Goal: Information Seeking & Learning: Learn about a topic

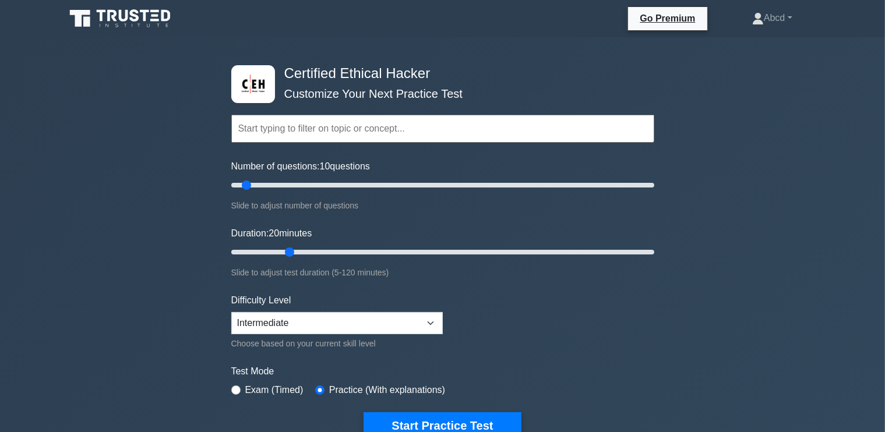
drag, startPoint x: 273, startPoint y: 249, endPoint x: 294, endPoint y: 247, distance: 21.7
type input "20"
click at [294, 247] on input "Duration: 20 minutes" at bounding box center [442, 252] width 423 height 14
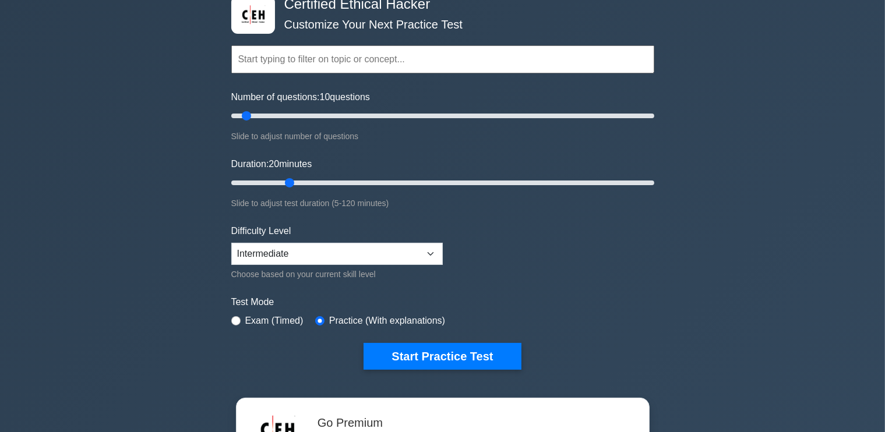
scroll to position [70, 0]
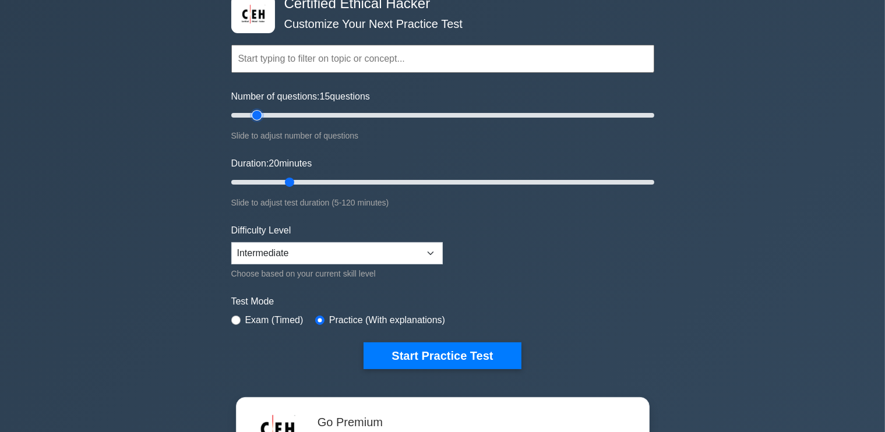
type input "15"
click at [260, 115] on input "Number of questions: 15 questions" at bounding box center [442, 115] width 423 height 14
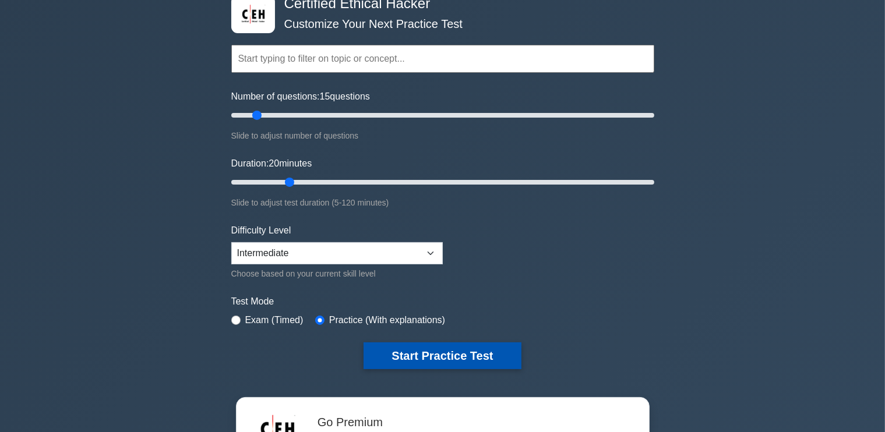
click at [383, 355] on button "Start Practice Test" at bounding box center [442, 356] width 157 height 27
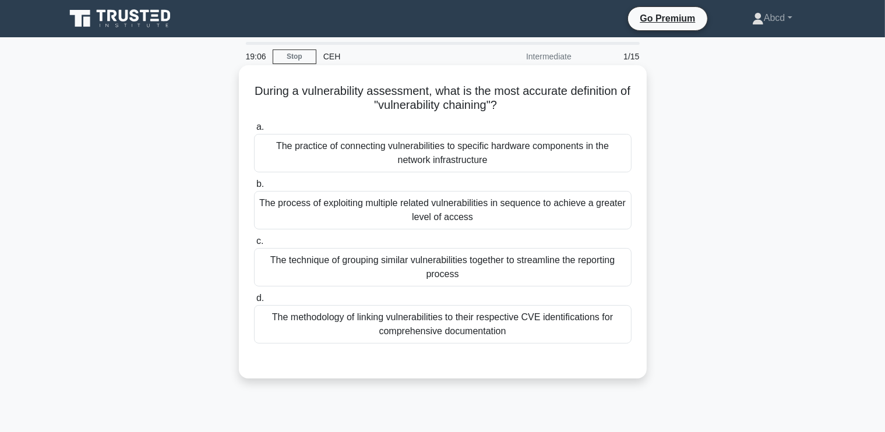
click at [419, 214] on div "The process of exploiting multiple related vulnerabilities in sequence to achie…" at bounding box center [443, 210] width 378 height 38
click at [254, 188] on input "b. The process of exploiting multiple related vulnerabilities in sequence to ac…" at bounding box center [254, 185] width 0 height 8
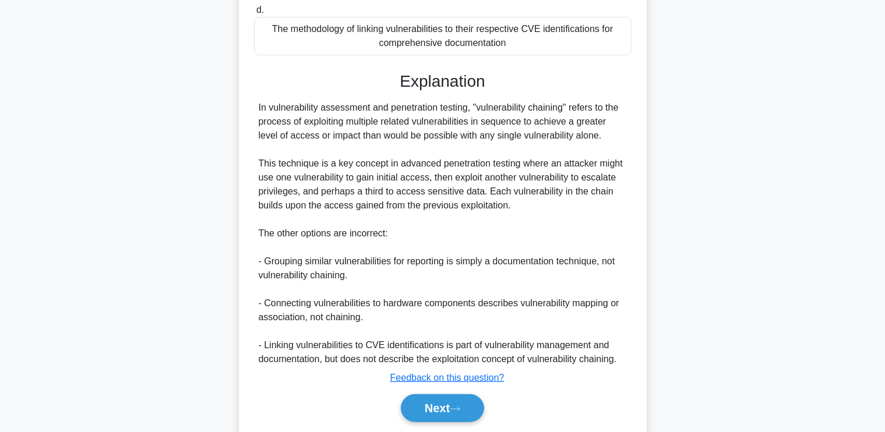
scroll to position [327, 0]
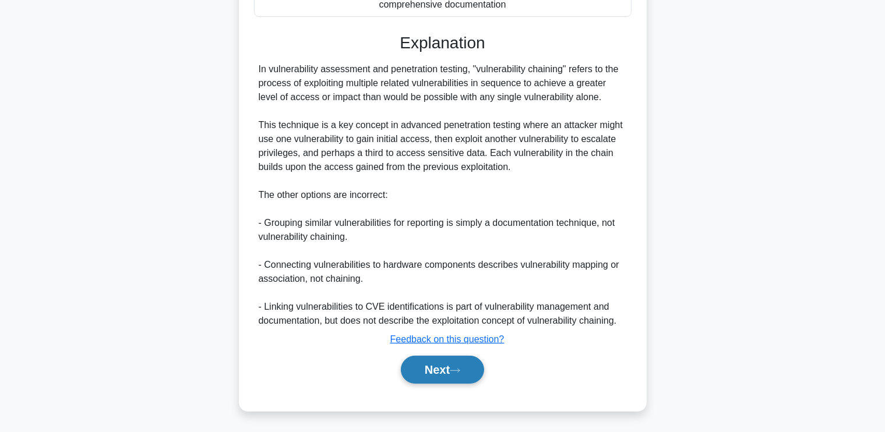
click at [439, 375] on button "Next" at bounding box center [442, 370] width 83 height 28
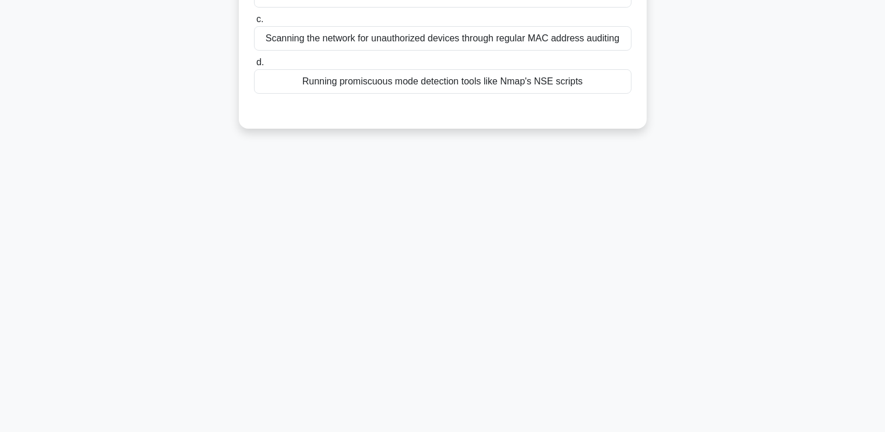
scroll to position [0, 0]
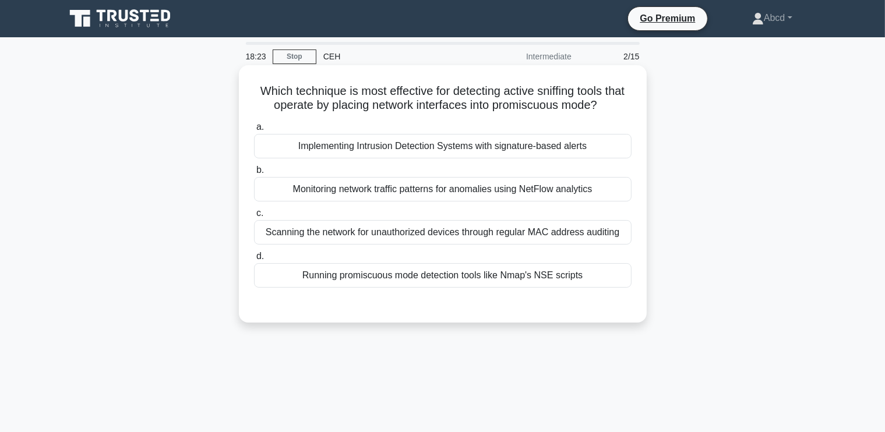
click at [364, 235] on div "Scanning the network for unauthorized devices through regular MAC address audit…" at bounding box center [443, 232] width 378 height 24
click at [254, 217] on input "c. Scanning the network for unauthorized devices through regular MAC address au…" at bounding box center [254, 214] width 0 height 8
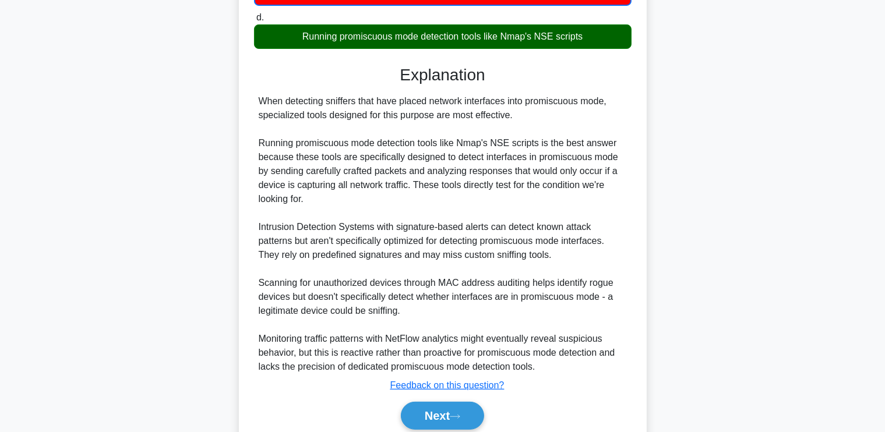
scroll to position [286, 0]
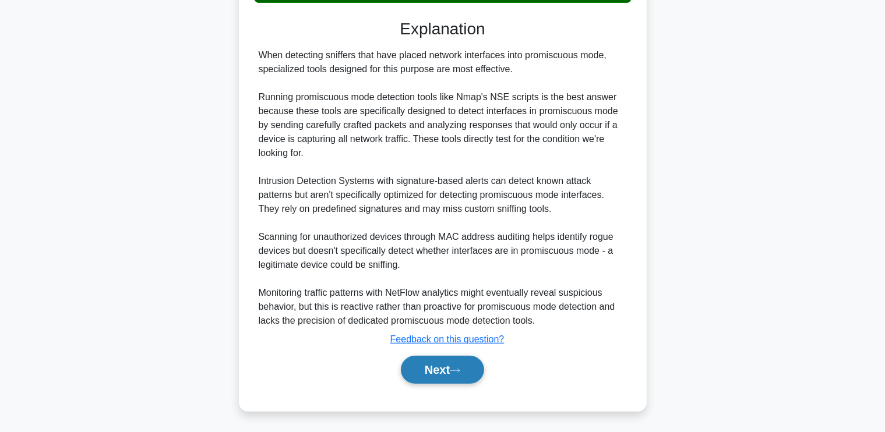
click at [429, 373] on button "Next" at bounding box center [442, 370] width 83 height 28
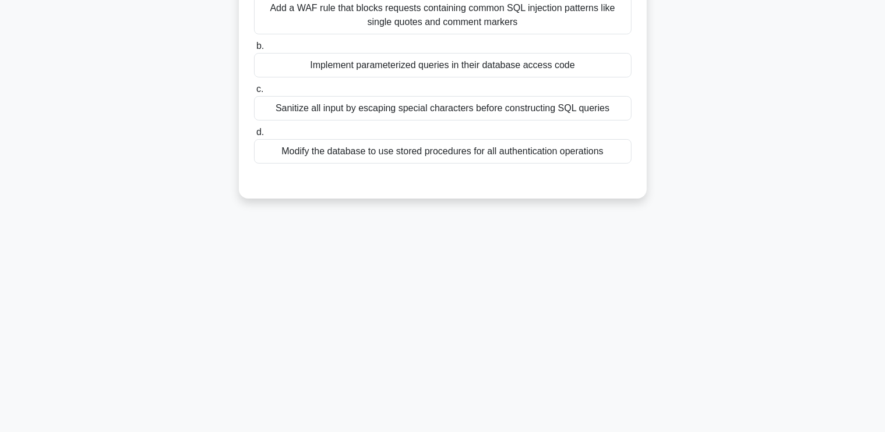
scroll to position [0, 0]
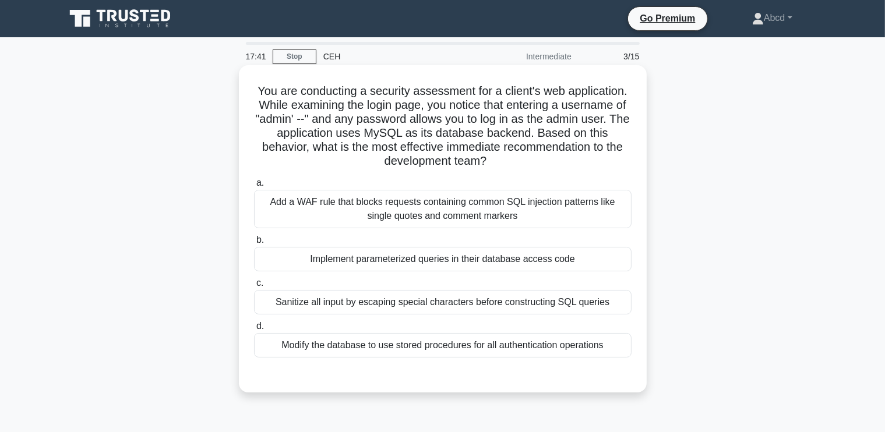
click at [449, 267] on div "Implement parameterized queries in their database access code" at bounding box center [443, 259] width 378 height 24
click at [254, 244] on input "b. Implement parameterized queries in their database access code" at bounding box center [254, 241] width 0 height 8
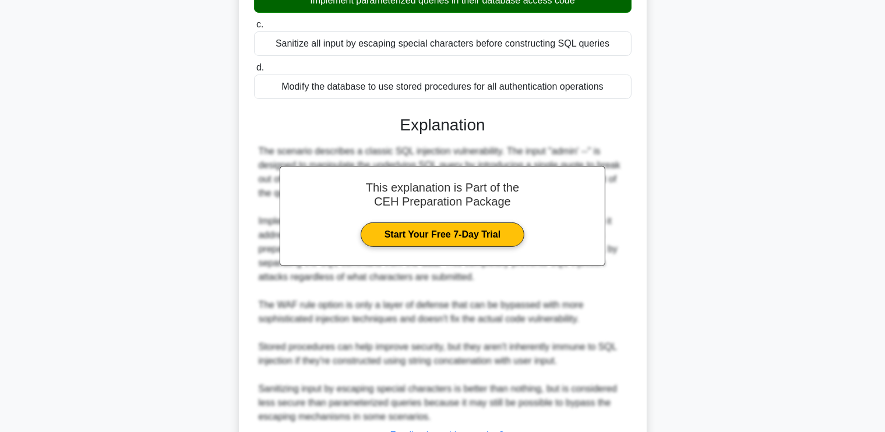
scroll to position [355, 0]
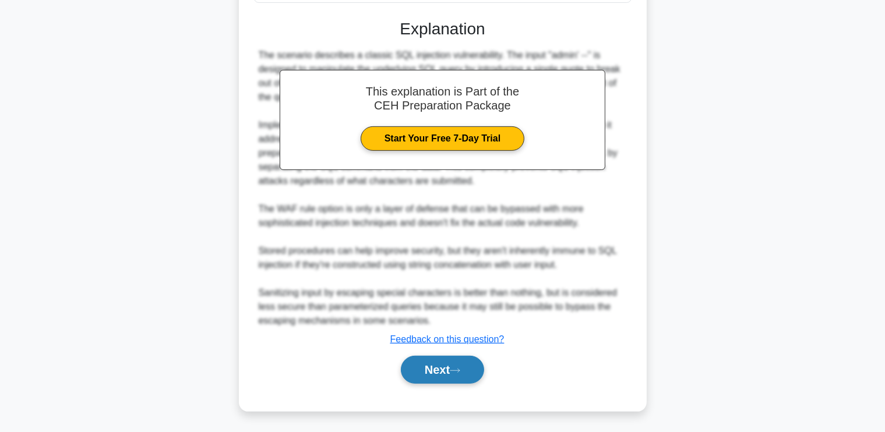
click at [441, 356] on button "Next" at bounding box center [442, 370] width 83 height 28
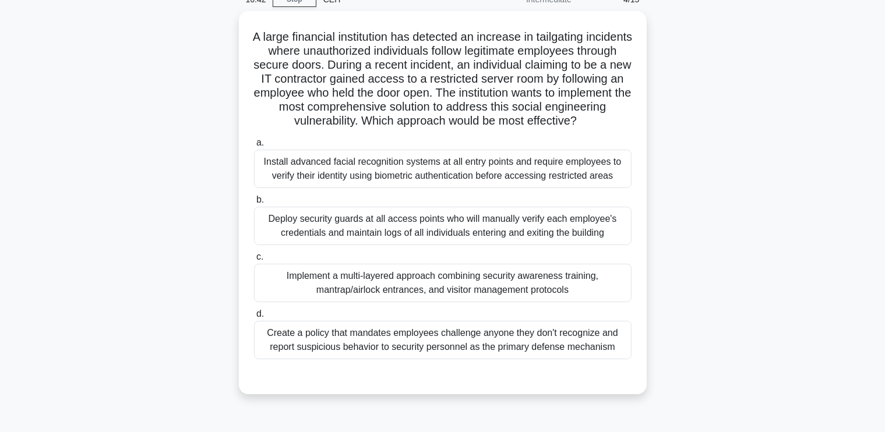
scroll to position [63, 0]
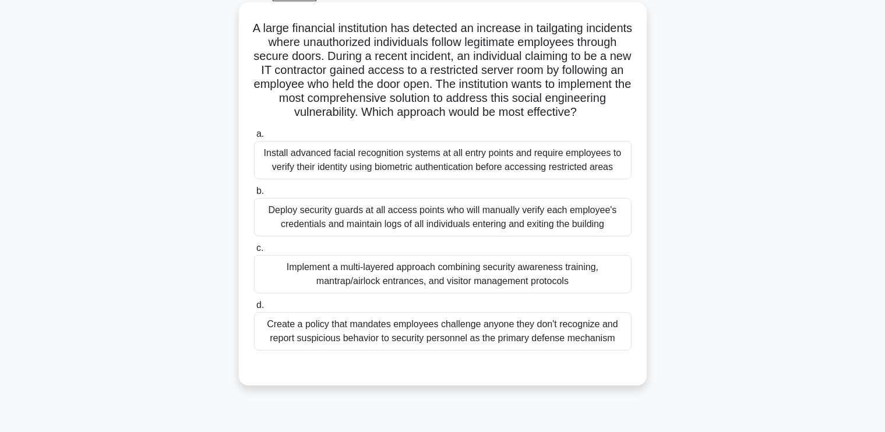
click at [477, 270] on div "Implement a multi-layered approach combining security awareness training, mantr…" at bounding box center [443, 274] width 378 height 38
click at [254, 252] on input "c. Implement a multi-layered approach combining security awareness training, ma…" at bounding box center [254, 249] width 0 height 8
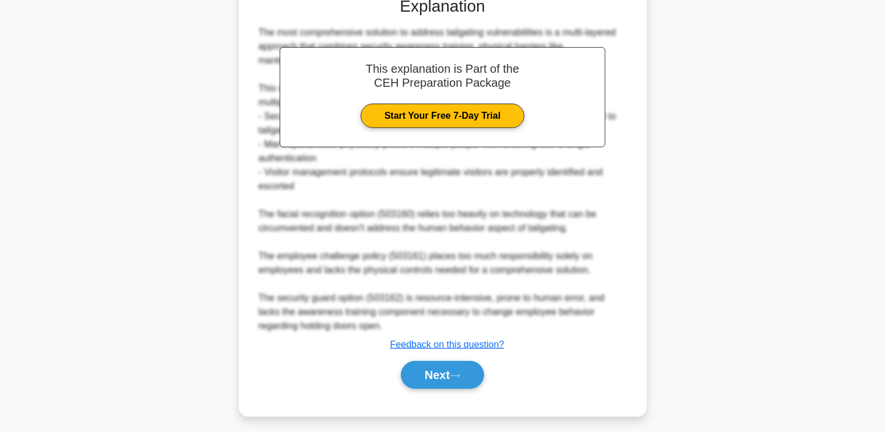
scroll to position [439, 0]
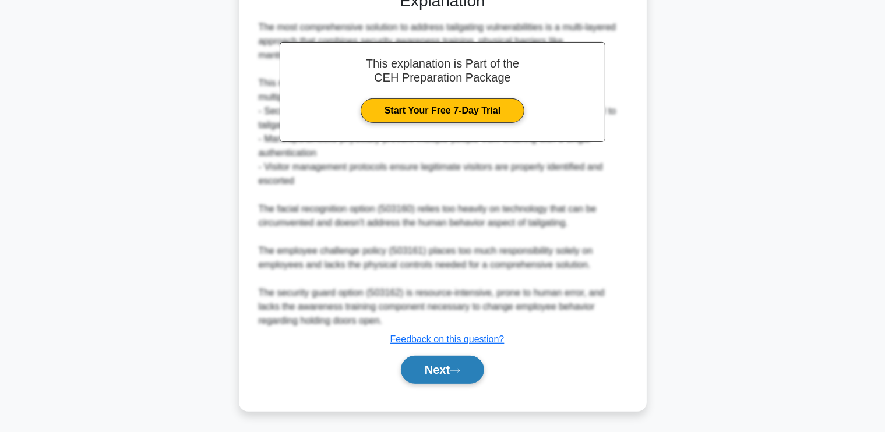
click at [447, 362] on button "Next" at bounding box center [442, 370] width 83 height 28
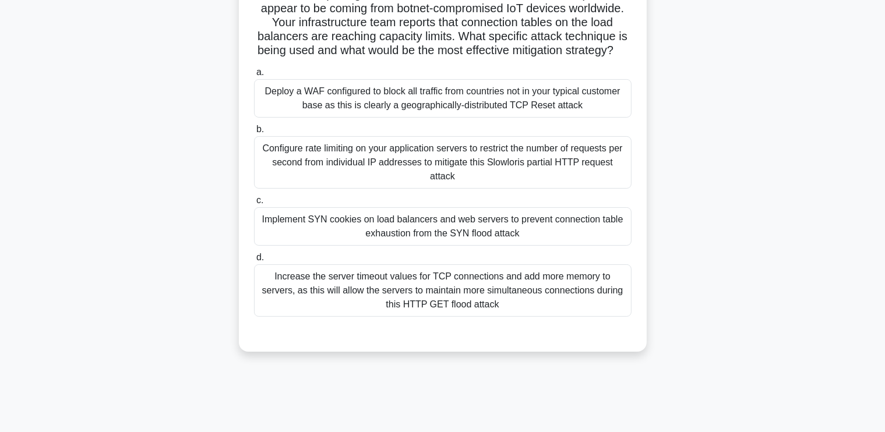
scroll to position [169, 0]
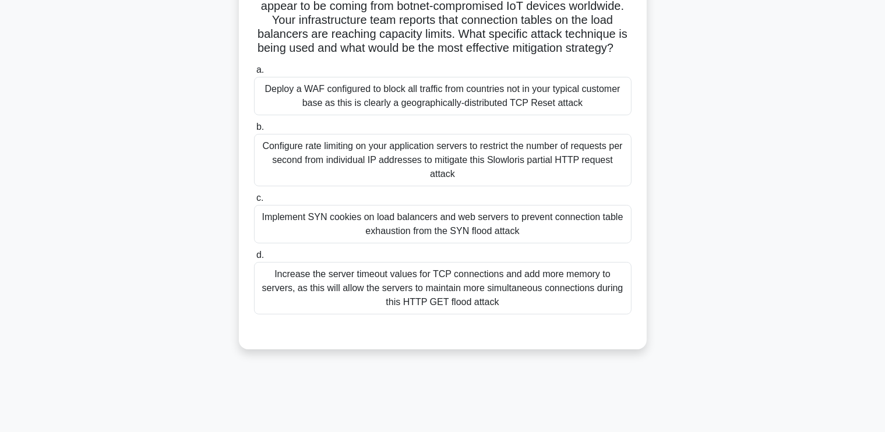
click at [376, 170] on div "Configure rate limiting on your application servers to restrict the number of r…" at bounding box center [443, 160] width 378 height 52
click at [254, 131] on input "b. Configure rate limiting on your application servers to restrict the number o…" at bounding box center [254, 128] width 0 height 8
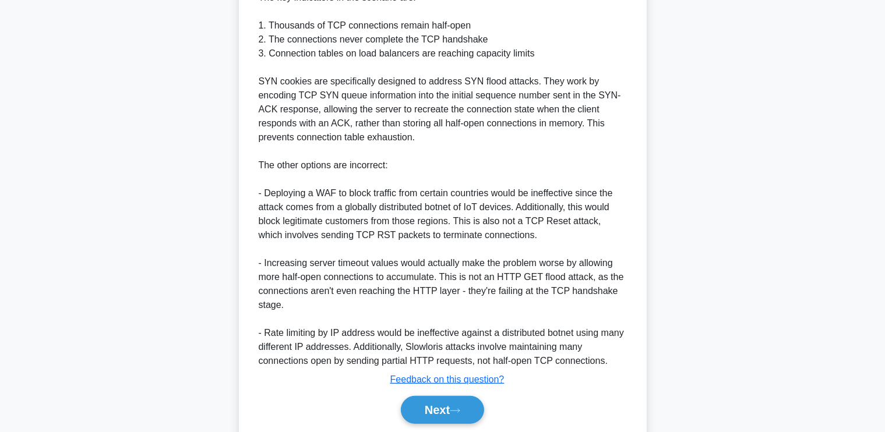
scroll to position [636, 0]
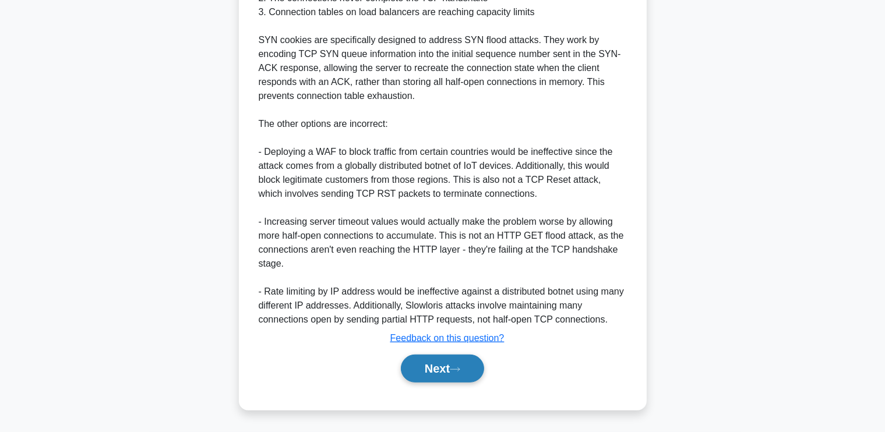
click at [429, 368] on button "Next" at bounding box center [442, 369] width 83 height 28
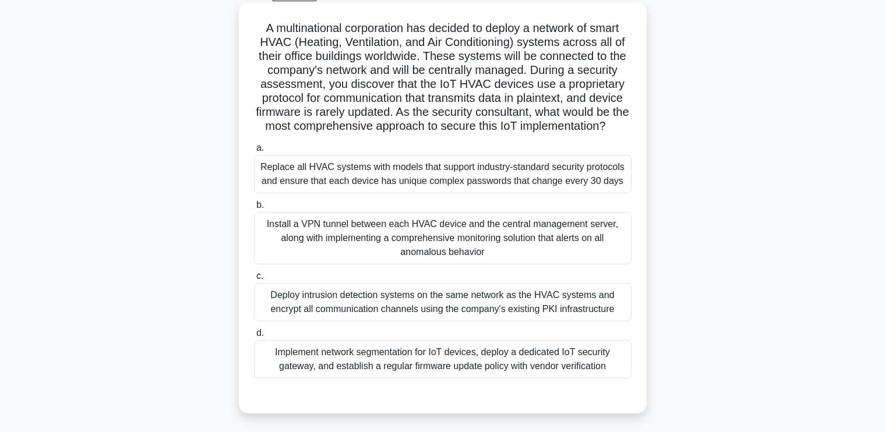
scroll to position [64, 0]
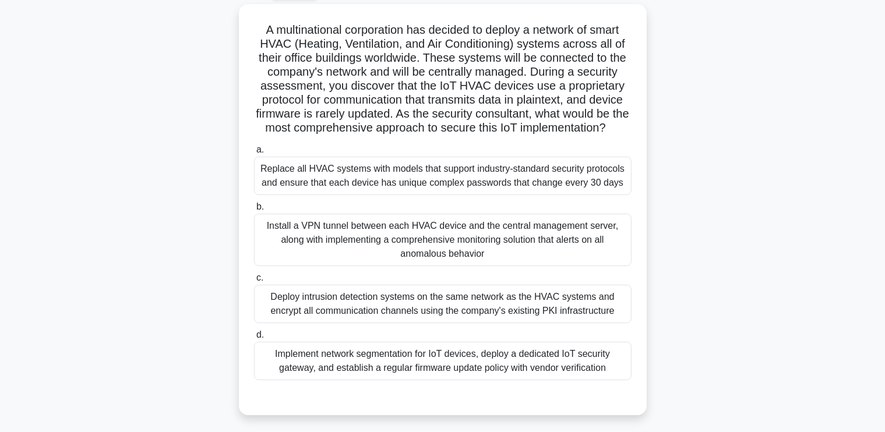
click at [714, 230] on div "A multinational corporation has decided to deploy a network of smart HVAC (Heat…" at bounding box center [442, 216] width 769 height 425
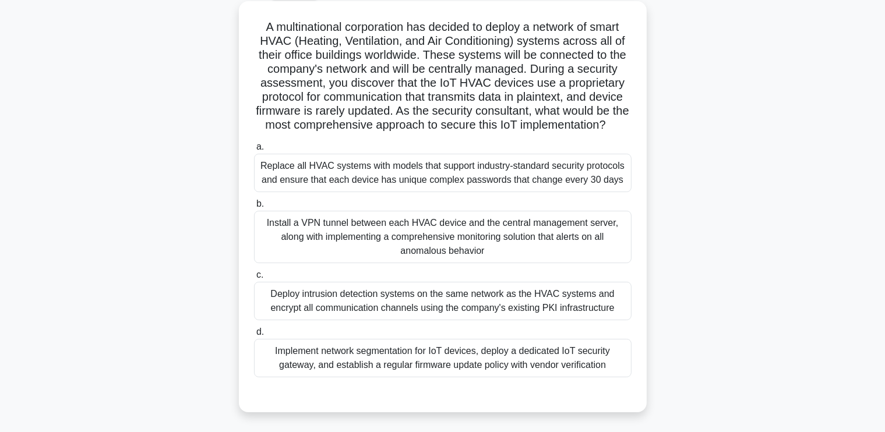
click at [502, 369] on div "Implement network segmentation for IoT devices, deploy a dedicated IoT security…" at bounding box center [443, 358] width 378 height 38
click at [254, 336] on input "d. Implement network segmentation for IoT devices, deploy a dedicated IoT secur…" at bounding box center [254, 333] width 0 height 8
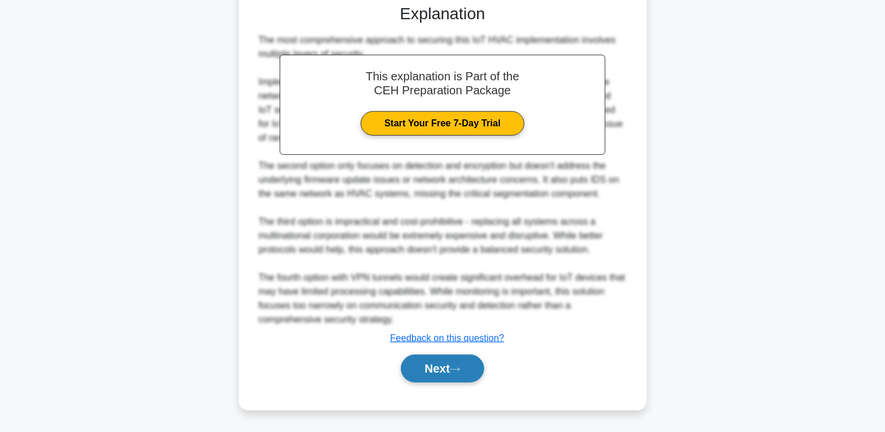
scroll to position [466, 0]
click at [442, 372] on button "Next" at bounding box center [442, 369] width 83 height 28
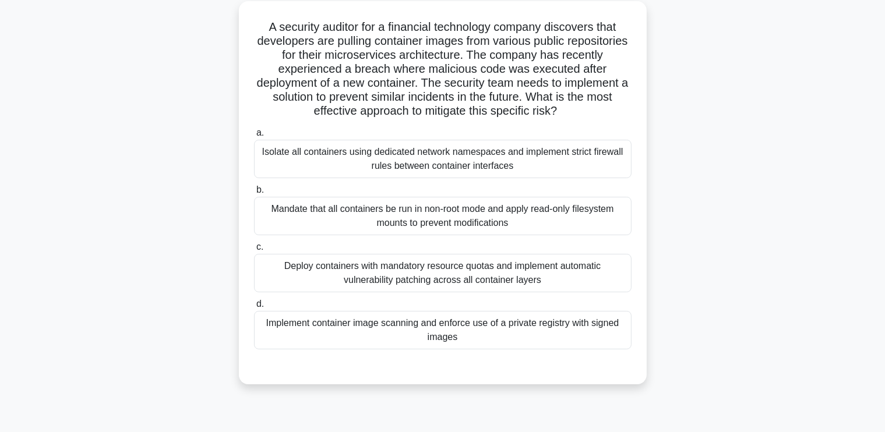
scroll to position [66, 0]
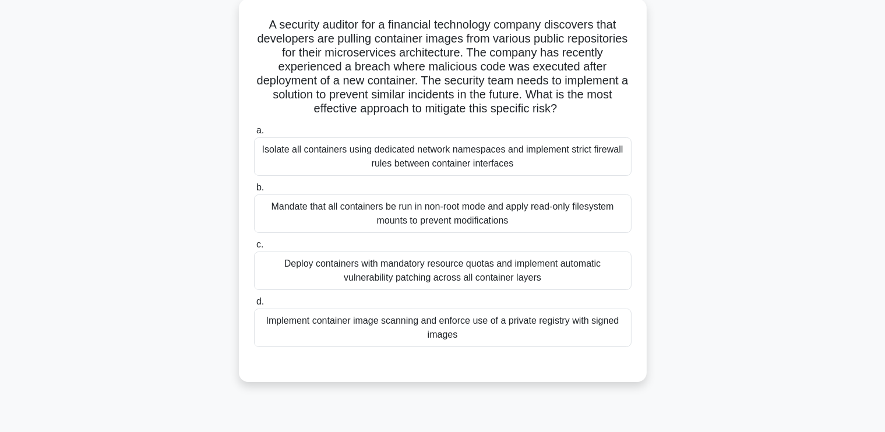
click at [516, 328] on div "Implement container image scanning and enforce use of a private registry with s…" at bounding box center [443, 328] width 378 height 38
click at [254, 306] on input "d. Implement container image scanning and enforce use of a private registry wit…" at bounding box center [254, 302] width 0 height 8
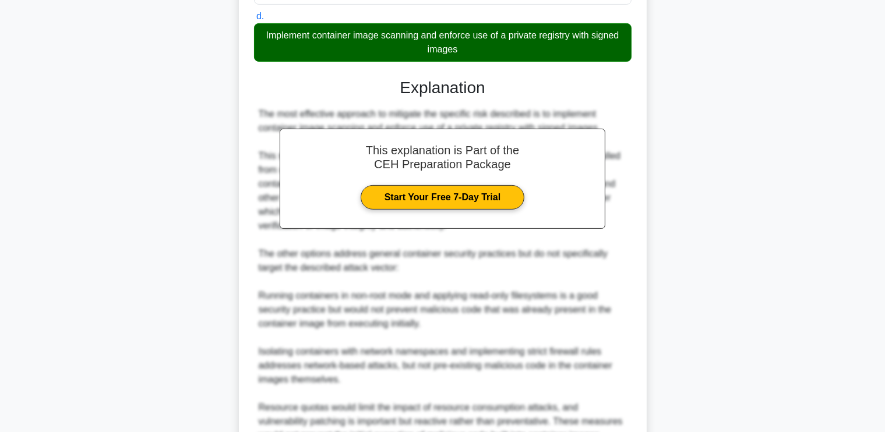
scroll to position [467, 0]
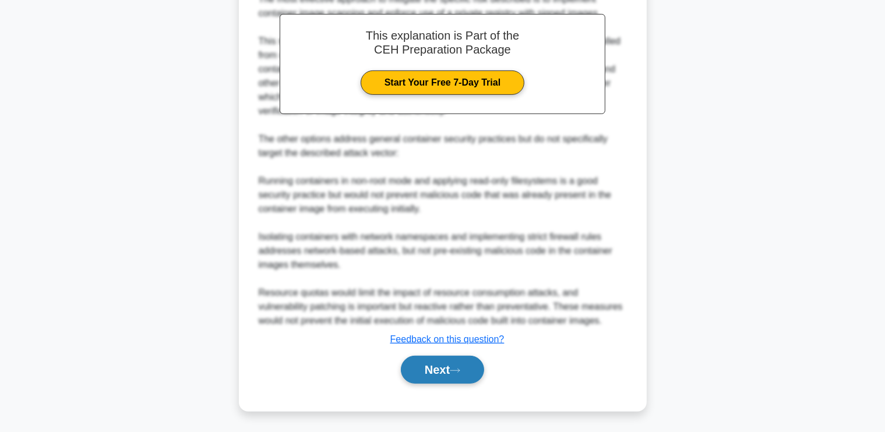
click at [451, 371] on button "Next" at bounding box center [442, 370] width 83 height 28
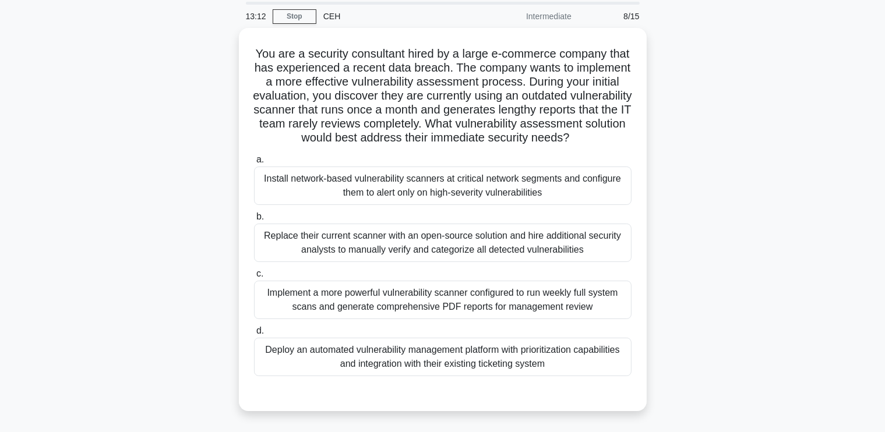
scroll to position [44, 0]
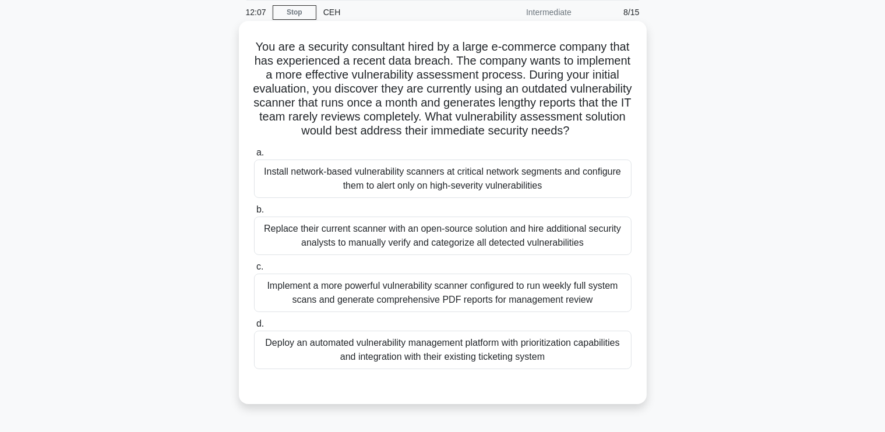
click at [491, 309] on div "Implement a more powerful vulnerability scanner configured to run weekly full s…" at bounding box center [443, 293] width 378 height 38
click at [254, 271] on input "c. Implement a more powerful vulnerability scanner configured to run weekly ful…" at bounding box center [254, 267] width 0 height 8
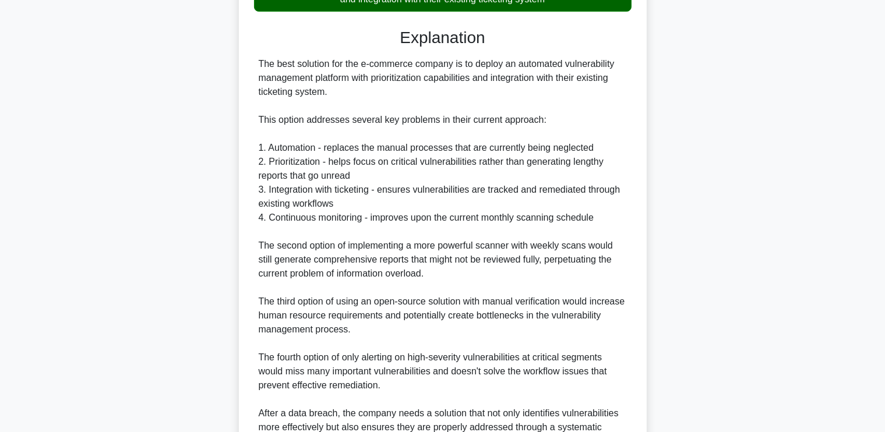
scroll to position [538, 0]
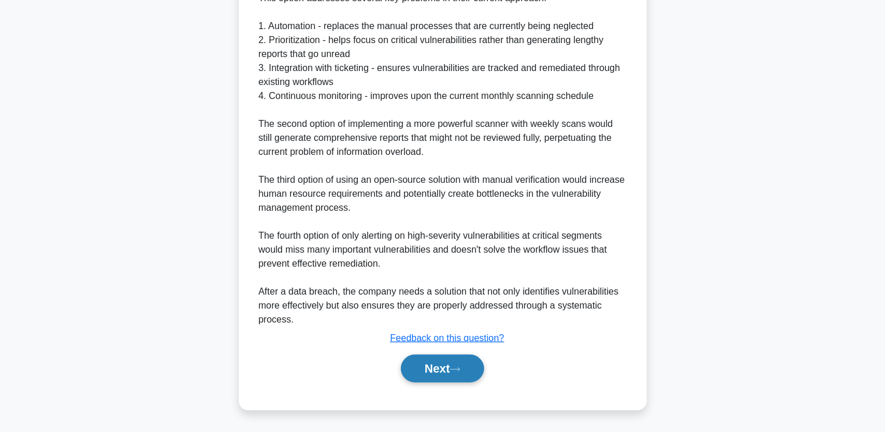
click at [460, 368] on icon at bounding box center [455, 370] width 10 height 6
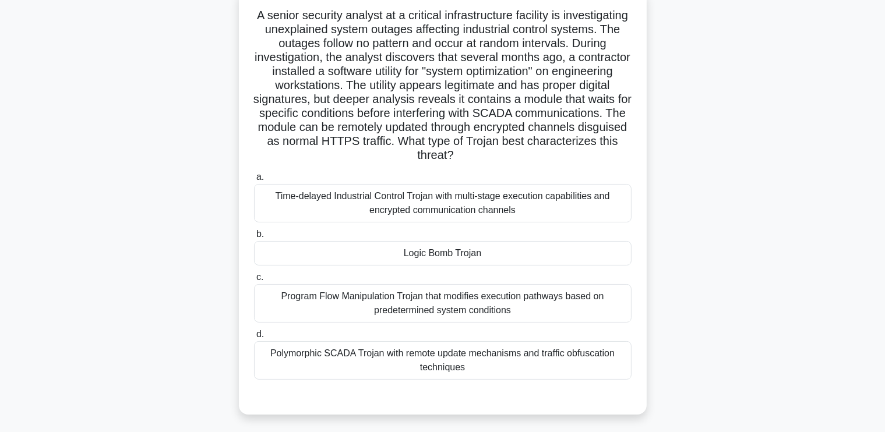
scroll to position [78, 0]
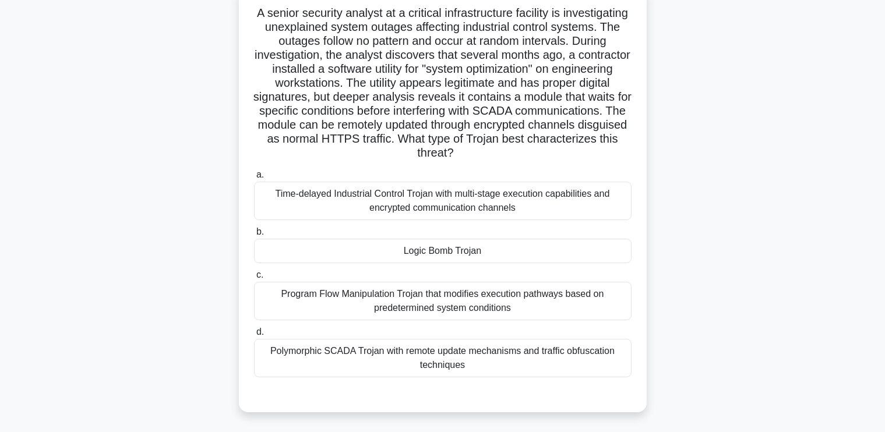
click at [487, 254] on div "Logic Bomb Trojan" at bounding box center [443, 251] width 378 height 24
click at [254, 236] on input "b. Logic Bomb Trojan" at bounding box center [254, 232] width 0 height 8
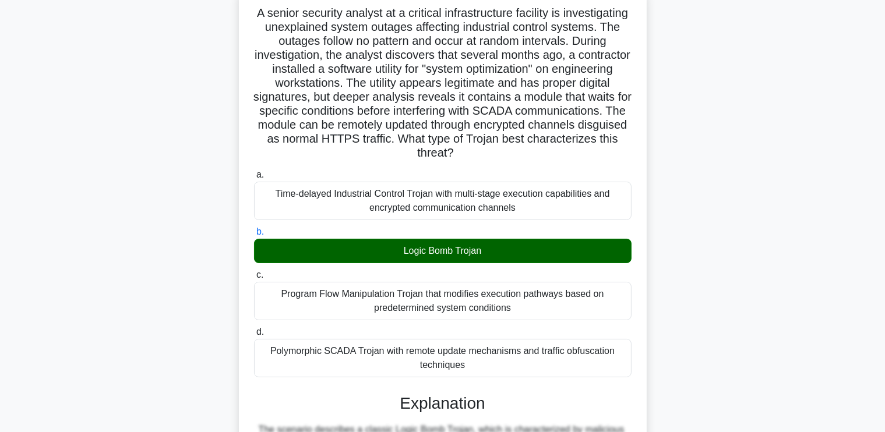
scroll to position [495, 0]
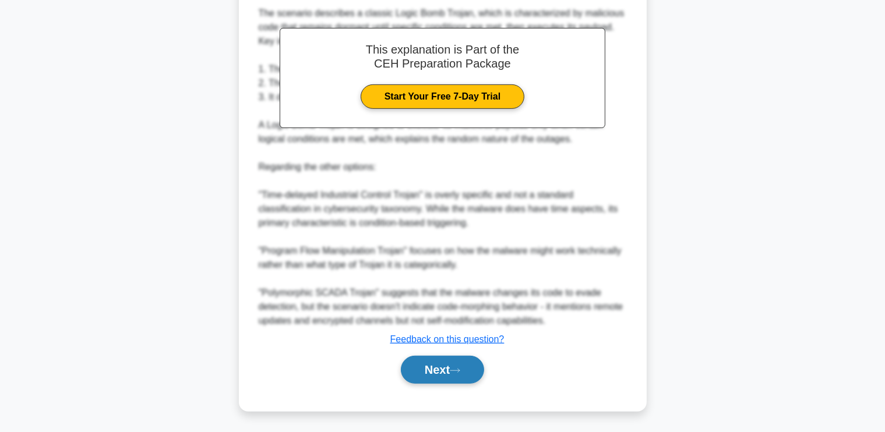
click at [447, 365] on button "Next" at bounding box center [442, 370] width 83 height 28
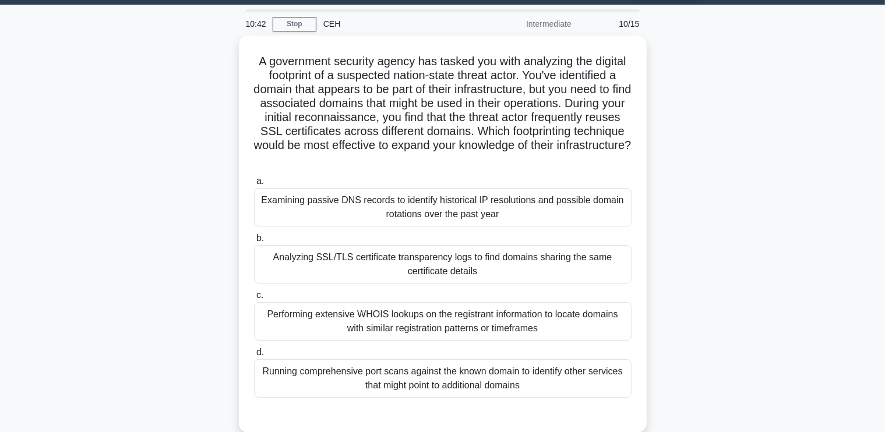
scroll to position [33, 0]
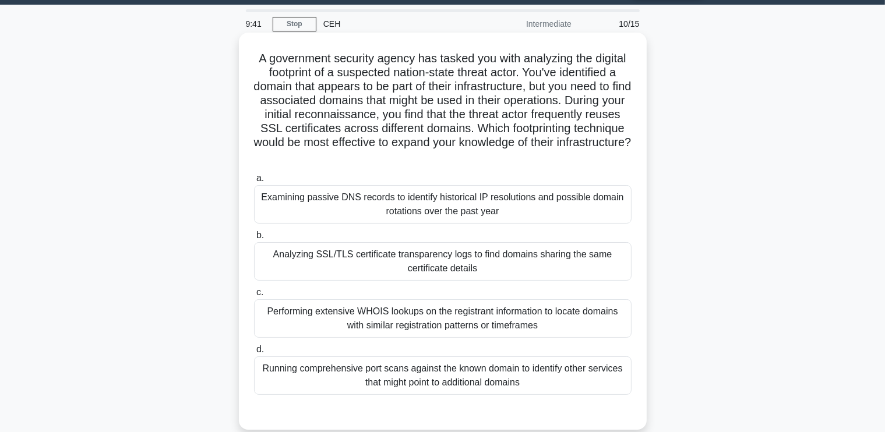
click at [597, 259] on div "Analyzing SSL/TLS certificate transparency logs to find domains sharing the sam…" at bounding box center [443, 261] width 378 height 38
click at [254, 240] on input "b. Analyzing SSL/TLS certificate transparency logs to find domains sharing the …" at bounding box center [254, 236] width 0 height 8
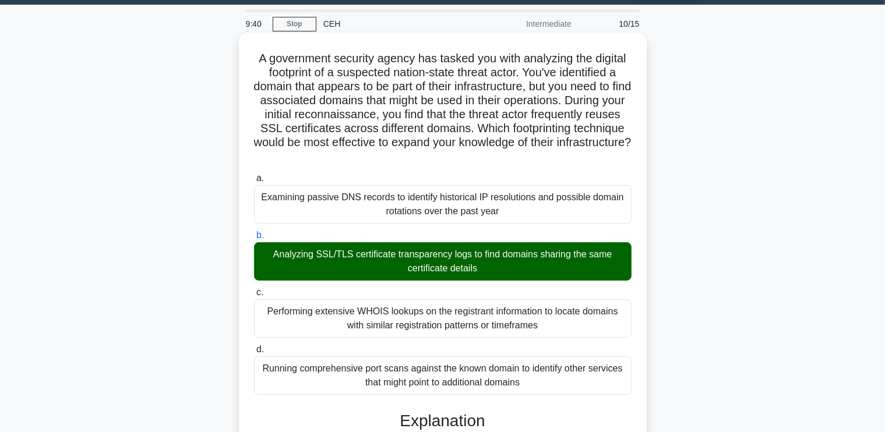
scroll to position [439, 0]
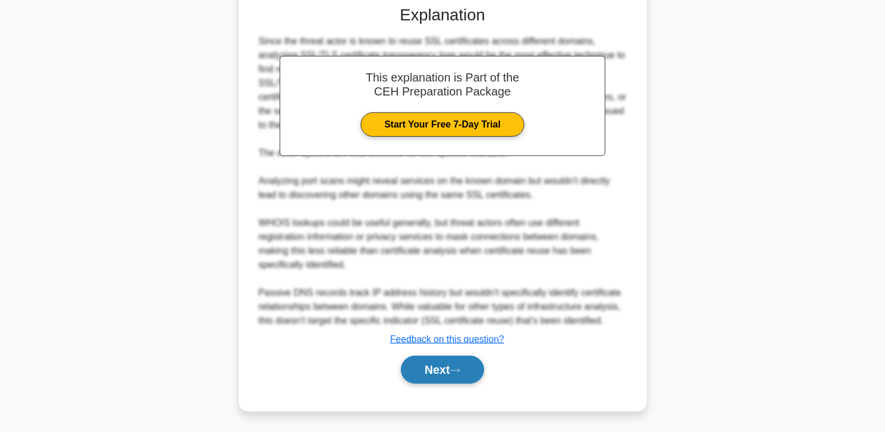
click at [462, 365] on button "Next" at bounding box center [442, 370] width 83 height 28
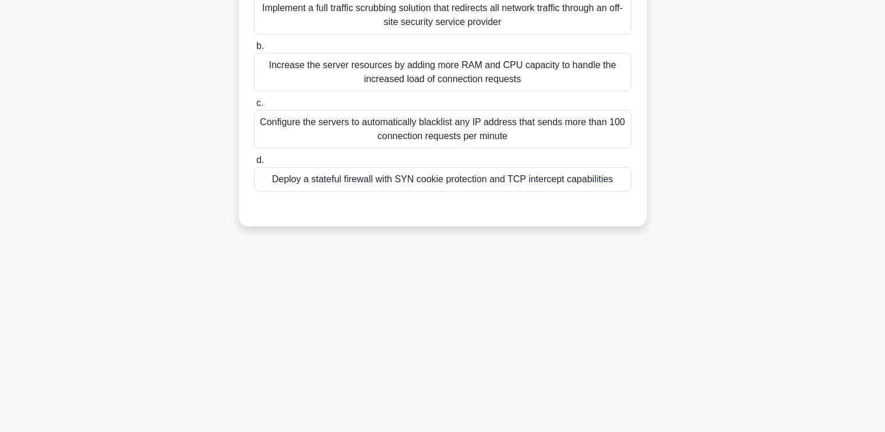
scroll to position [0, 0]
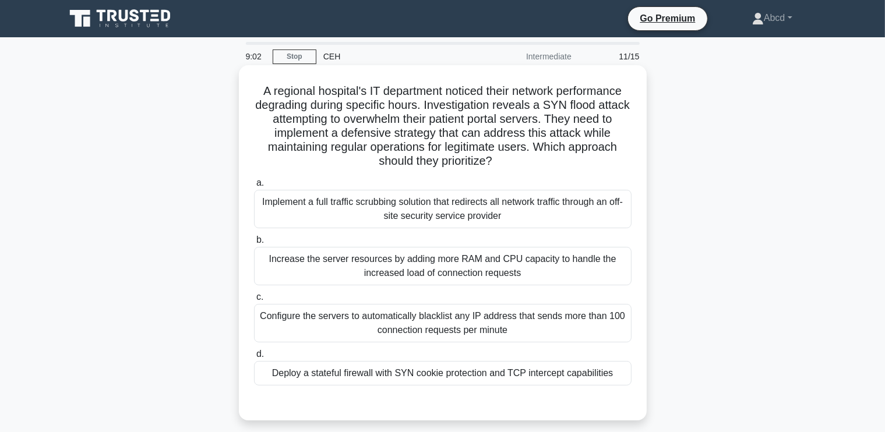
click at [465, 376] on div "Deploy a stateful firewall with SYN cookie protection and TCP intercept capabil…" at bounding box center [443, 373] width 378 height 24
click at [254, 358] on input "d. Deploy a stateful firewall with SYN cookie protection and TCP intercept capa…" at bounding box center [254, 355] width 0 height 8
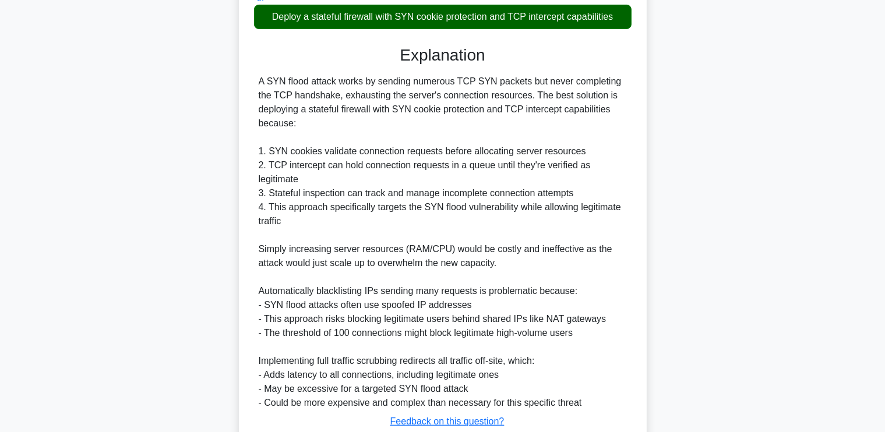
scroll to position [439, 0]
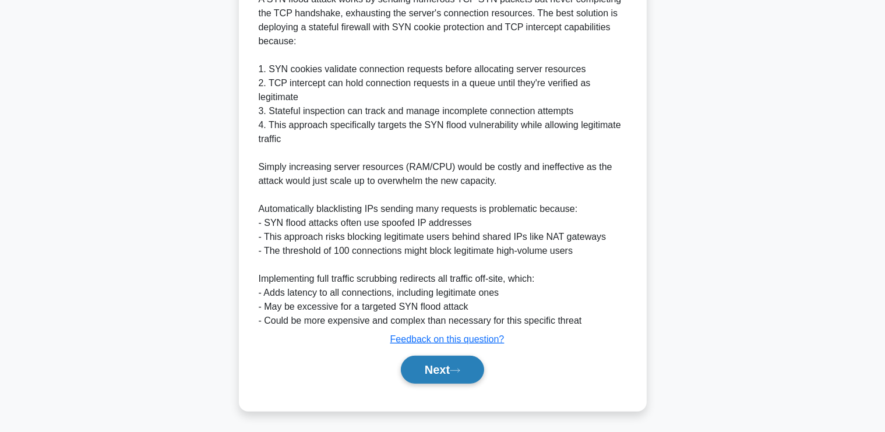
click at [450, 372] on button "Next" at bounding box center [442, 370] width 83 height 28
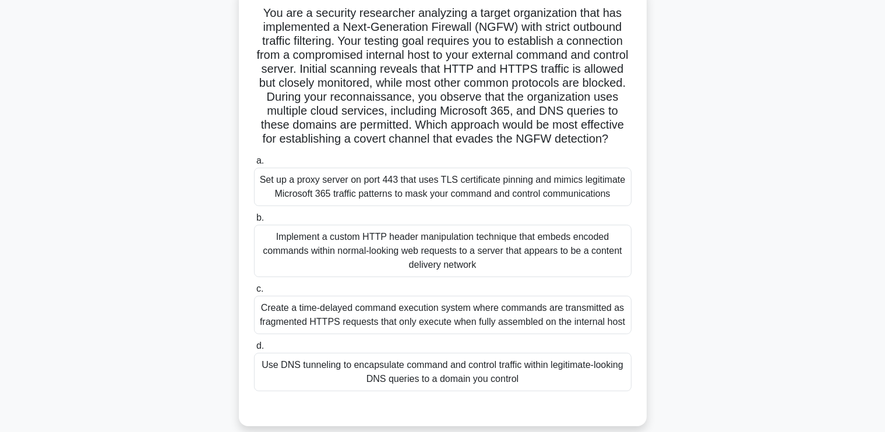
scroll to position [82, 0]
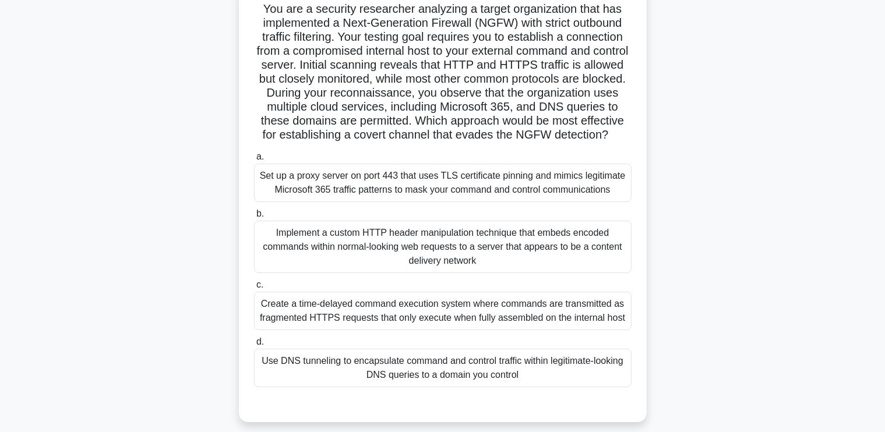
click at [501, 316] on div "Create a time-delayed command execution system where commands are transmitted a…" at bounding box center [443, 311] width 378 height 38
click at [254, 289] on input "c. Create a time-delayed command execution system where commands are transmitte…" at bounding box center [254, 285] width 0 height 8
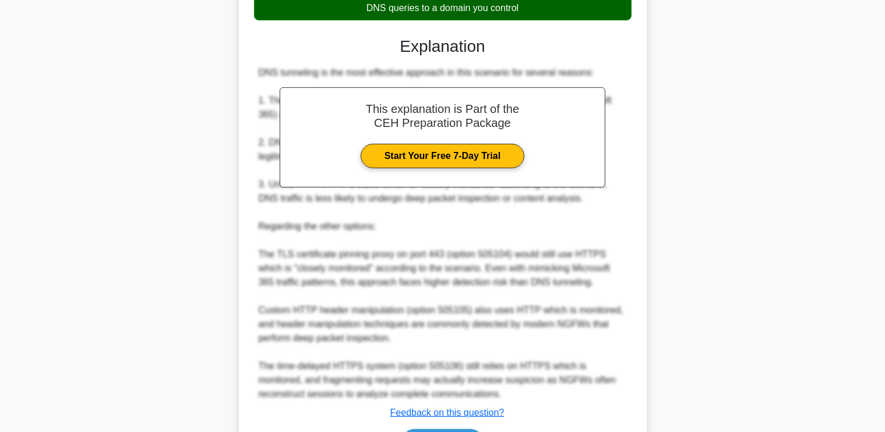
scroll to position [552, 0]
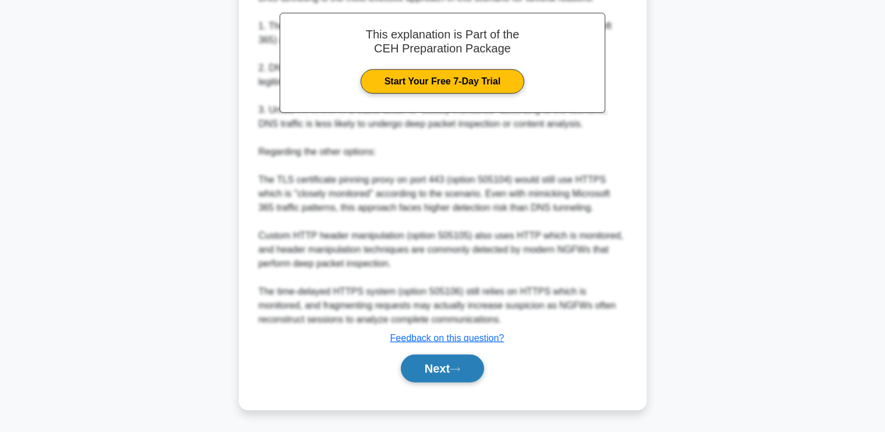
click at [438, 374] on button "Next" at bounding box center [442, 369] width 83 height 28
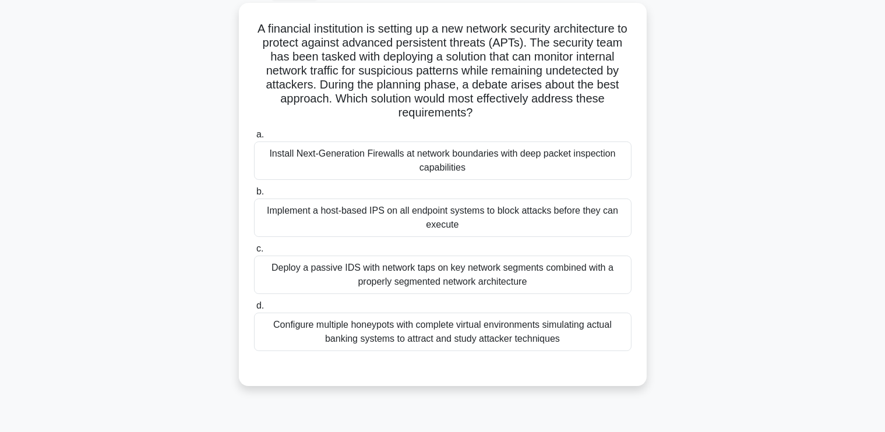
scroll to position [65, 0]
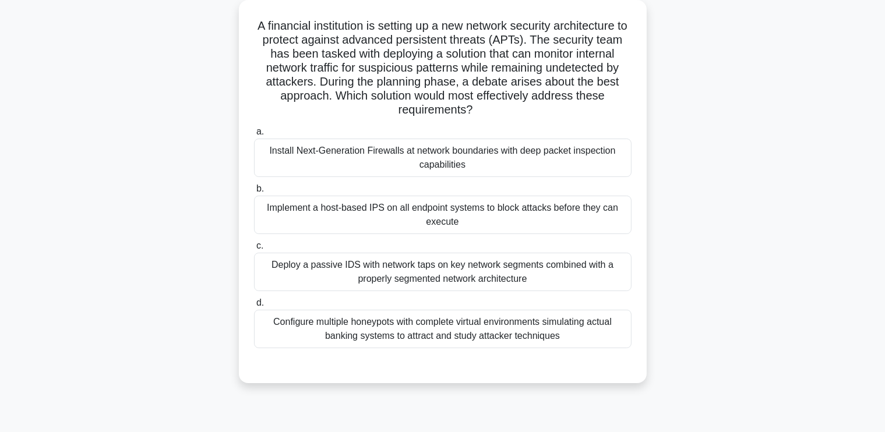
click at [561, 216] on div "Implement a host-based IPS on all endpoint systems to block attacks before they…" at bounding box center [443, 215] width 378 height 38
click at [254, 193] on input "b. Implement a host-based IPS on all endpoint systems to block attacks before t…" at bounding box center [254, 189] width 0 height 8
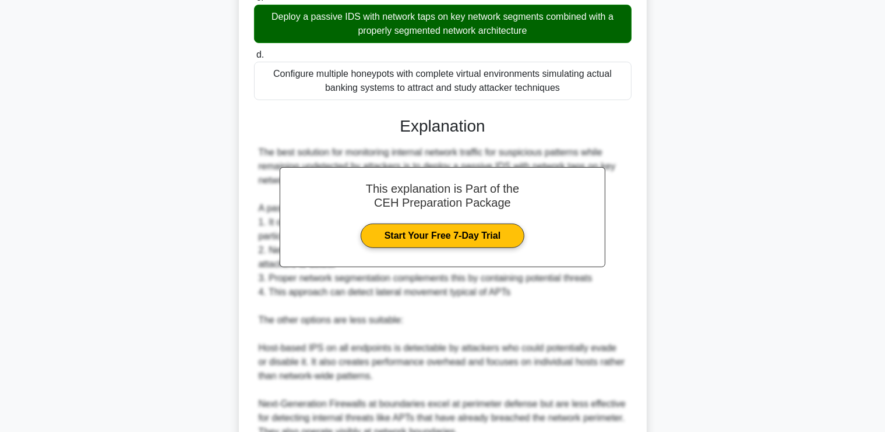
scroll to position [482, 0]
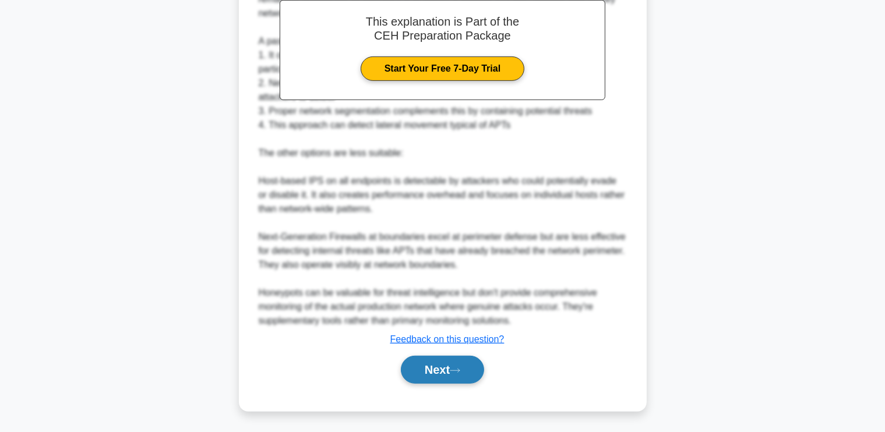
click at [429, 357] on button "Next" at bounding box center [442, 370] width 83 height 28
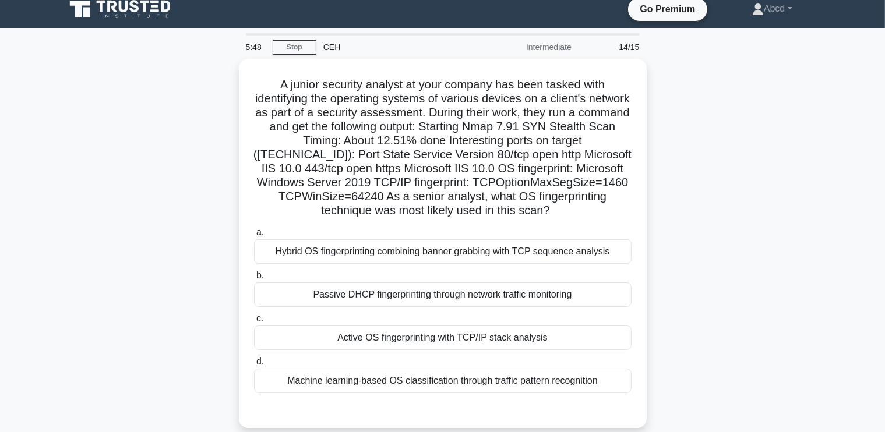
scroll to position [12, 0]
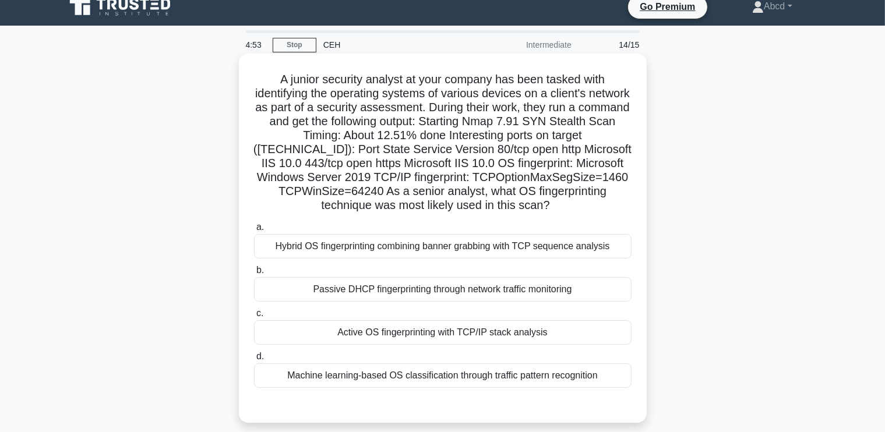
click at [472, 334] on div "Active OS fingerprinting with TCP/IP stack analysis" at bounding box center [443, 333] width 378 height 24
click at [254, 318] on input "c. Active OS fingerprinting with TCP/IP stack analysis" at bounding box center [254, 314] width 0 height 8
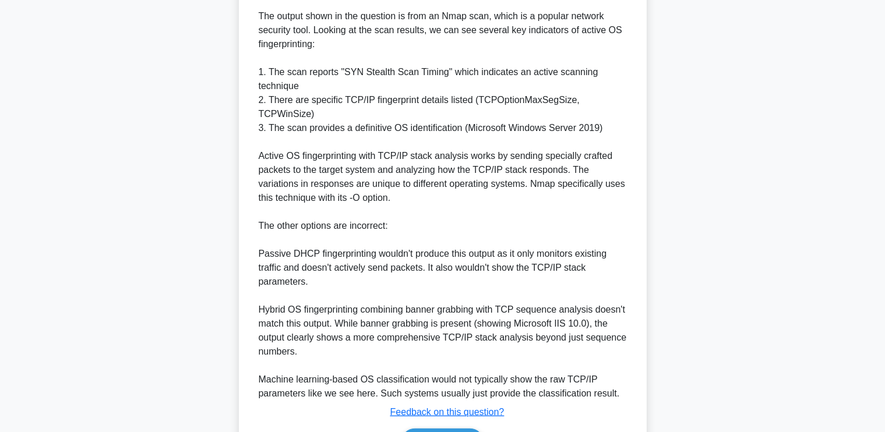
scroll to position [448, 0]
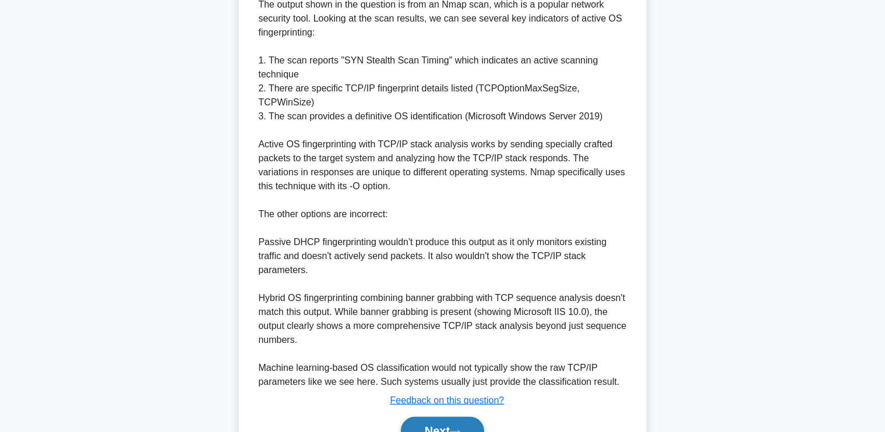
click at [431, 417] on button "Next" at bounding box center [442, 431] width 83 height 28
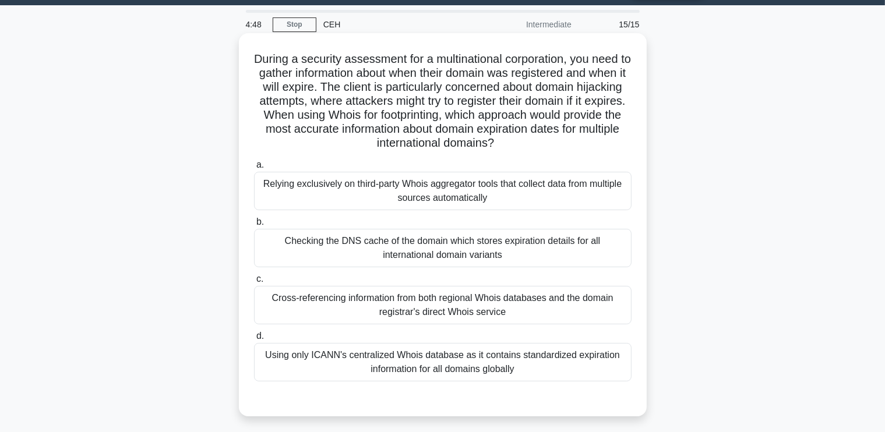
scroll to position [34, 0]
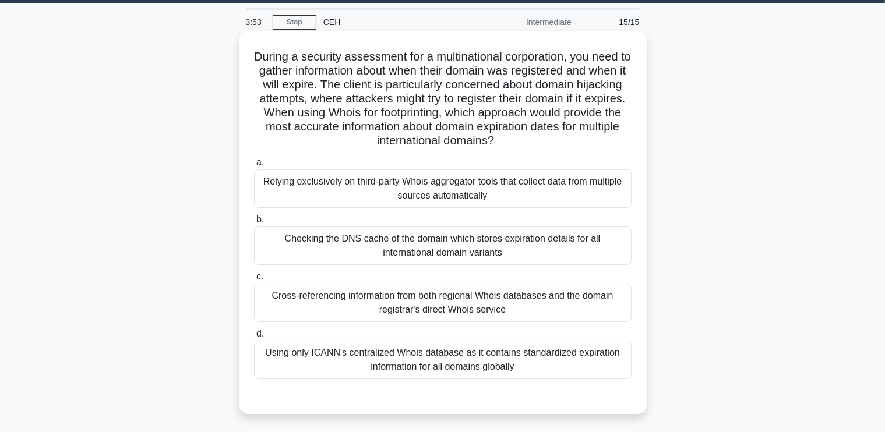
click at [401, 369] on div "Using only ICANN's centralized Whois database as it contains standardized expir…" at bounding box center [443, 360] width 378 height 38
click at [254, 338] on input "d. Using only ICANN's centralized Whois database as it contains standardized ex…" at bounding box center [254, 334] width 0 height 8
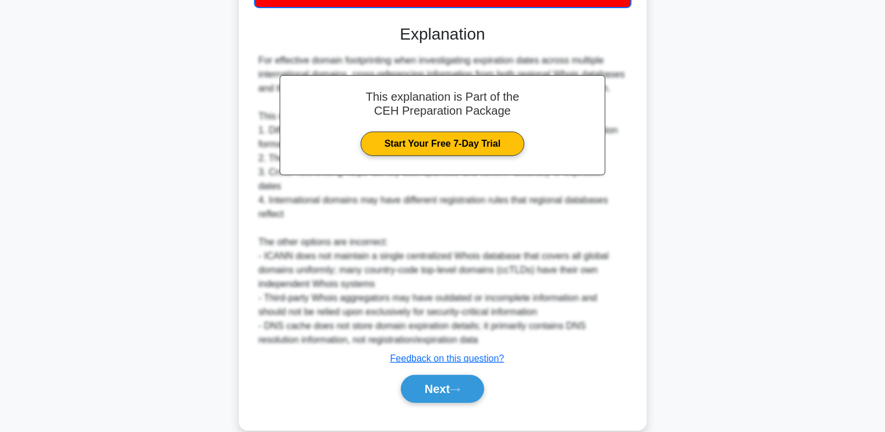
scroll to position [426, 0]
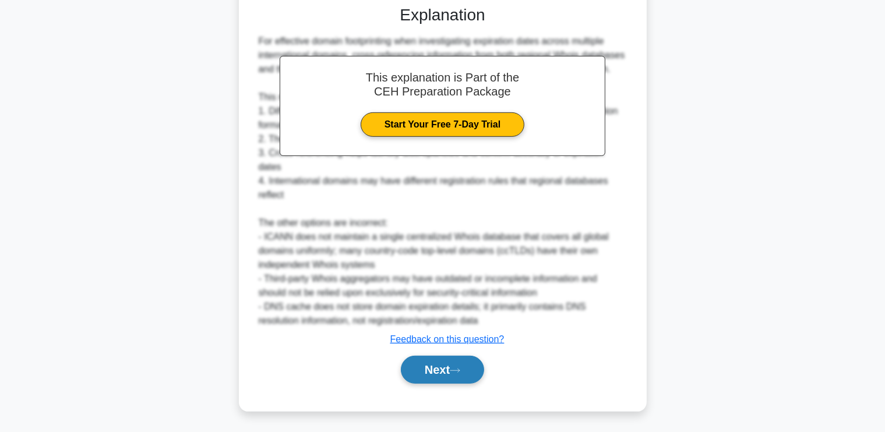
click at [429, 360] on button "Next" at bounding box center [442, 370] width 83 height 28
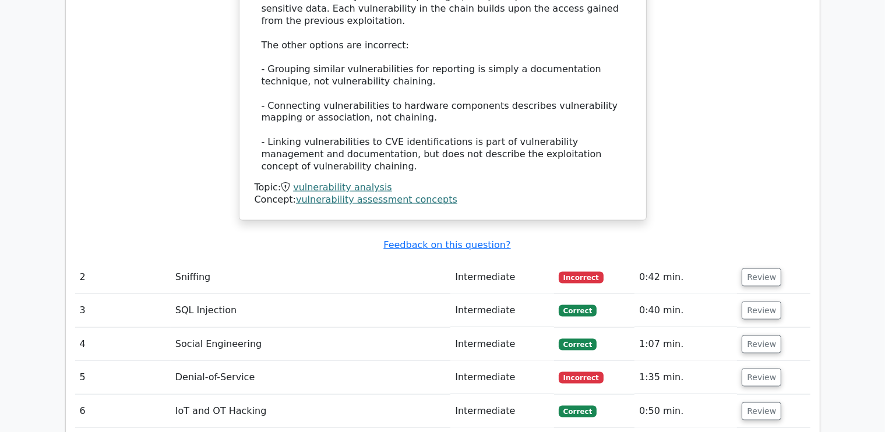
scroll to position [1555, 0]
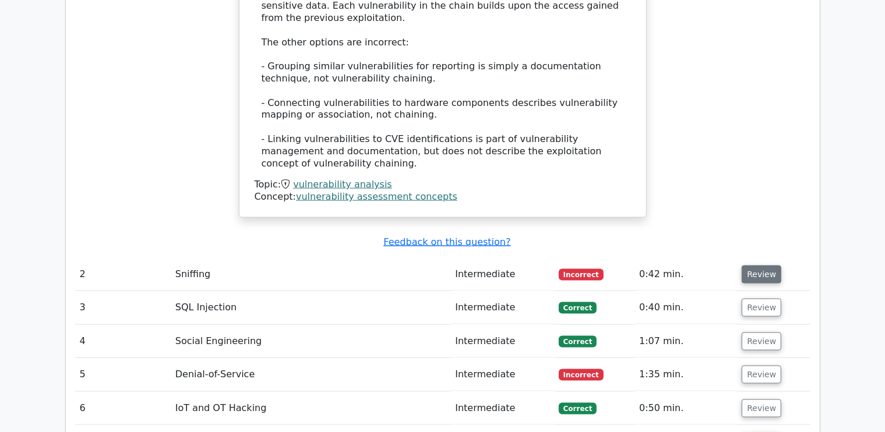
click at [759, 266] on button "Review" at bounding box center [762, 275] width 40 height 18
click at [755, 266] on button "Review" at bounding box center [762, 275] width 40 height 18
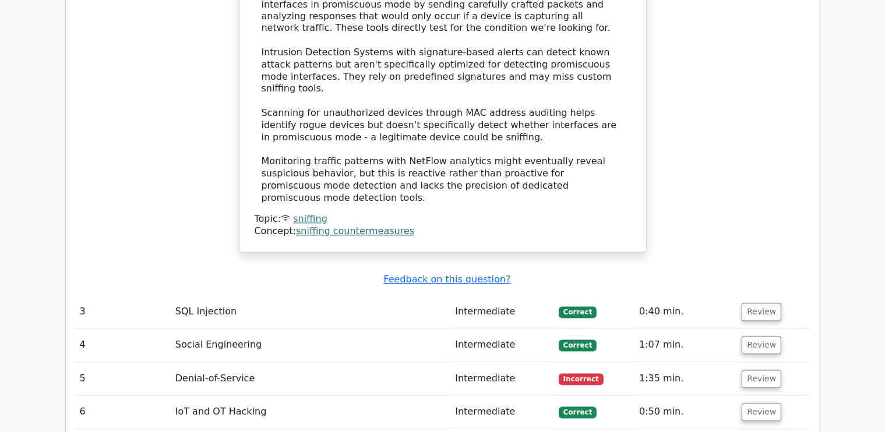
scroll to position [2263, 0]
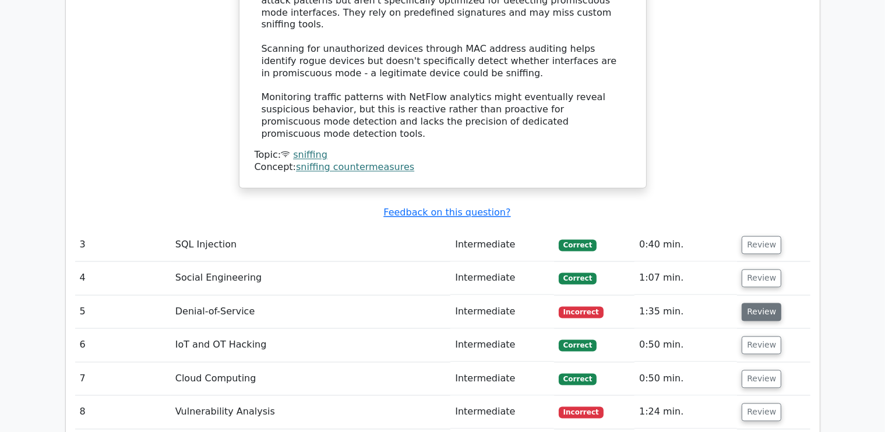
click at [755, 303] on button "Review" at bounding box center [762, 312] width 40 height 18
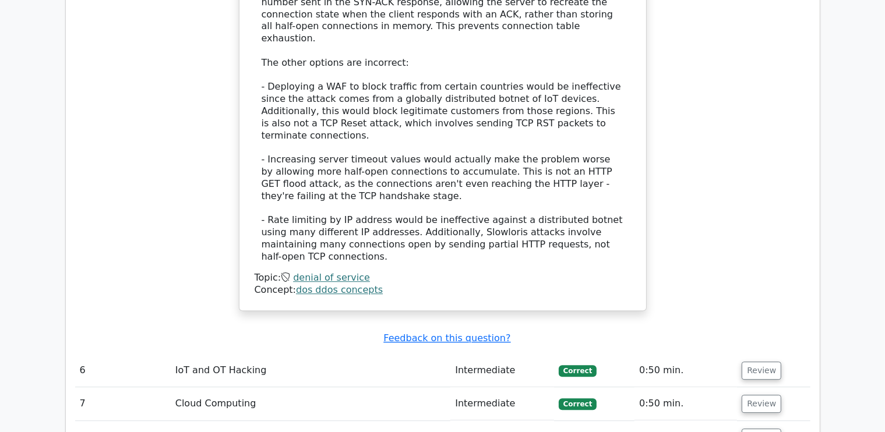
scroll to position [3252, 0]
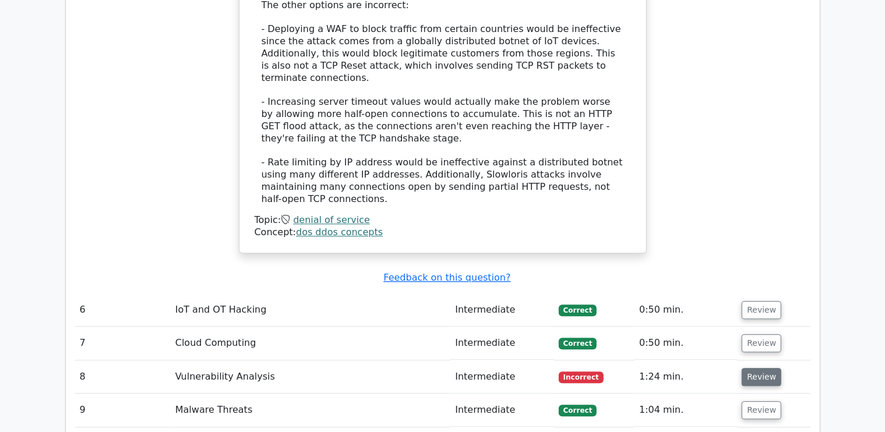
click at [751, 368] on button "Review" at bounding box center [762, 377] width 40 height 18
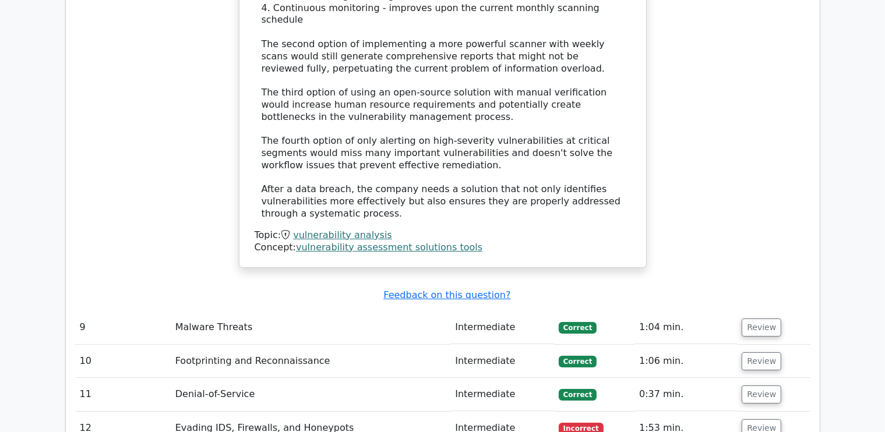
scroll to position [4196, 0]
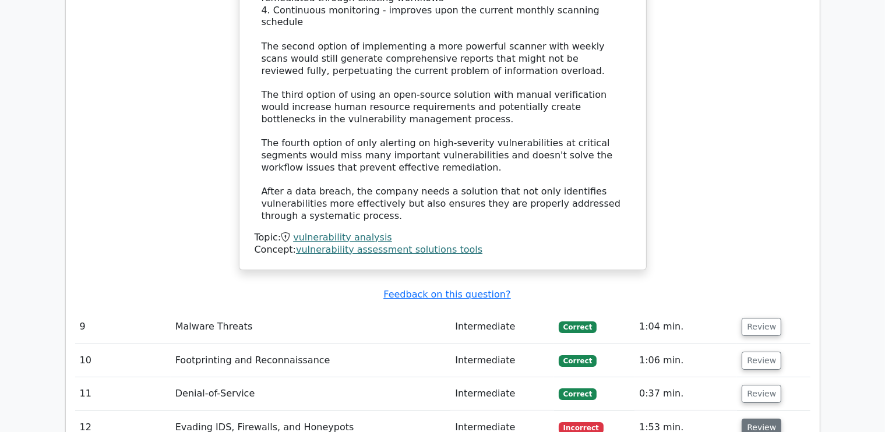
click at [763, 419] on button "Review" at bounding box center [762, 428] width 40 height 18
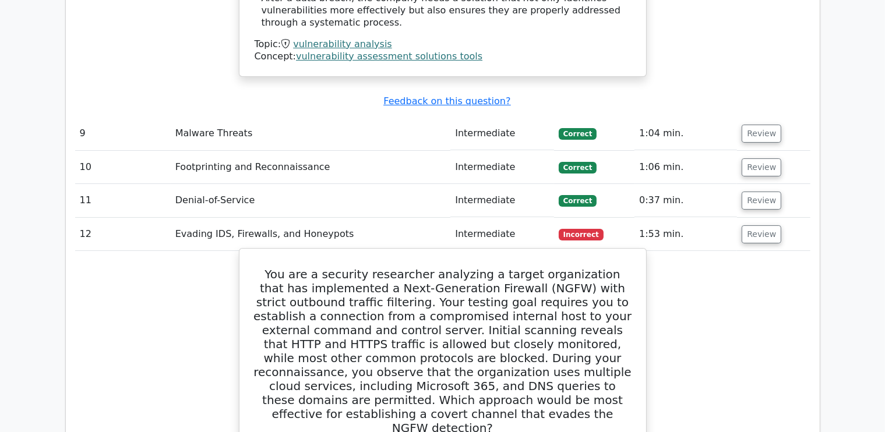
scroll to position [4385, 0]
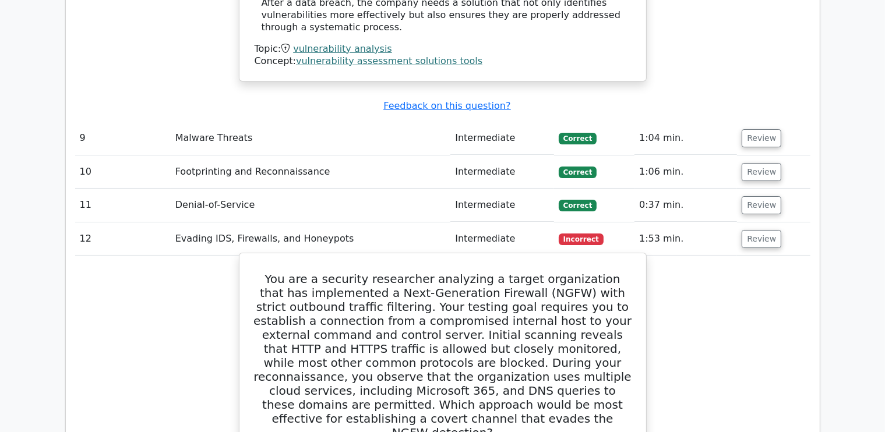
drag, startPoint x: 255, startPoint y: 30, endPoint x: 543, endPoint y: 398, distance: 467.1
copy div "You are a security researcher analyzing a target organization that has implemen…"
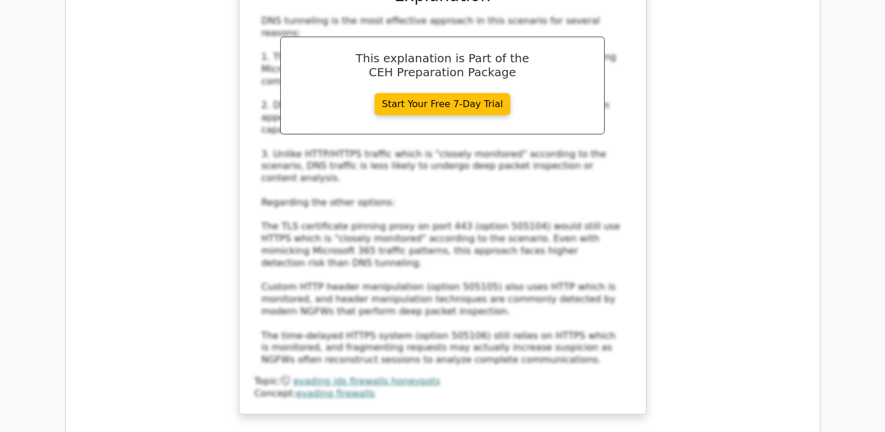
scroll to position [5105, 0]
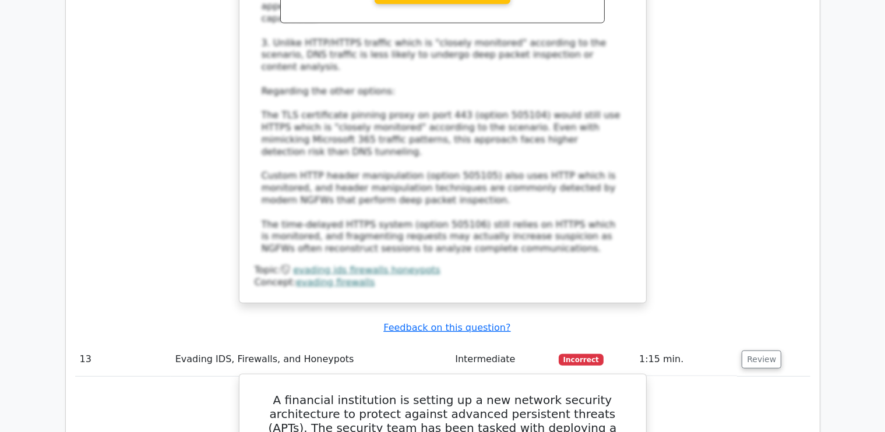
scroll to position [5213, 0]
drag, startPoint x: 254, startPoint y: 61, endPoint x: 568, endPoint y: 351, distance: 427.3
copy div "A financial institution is setting up a new network security architecture to pr…"
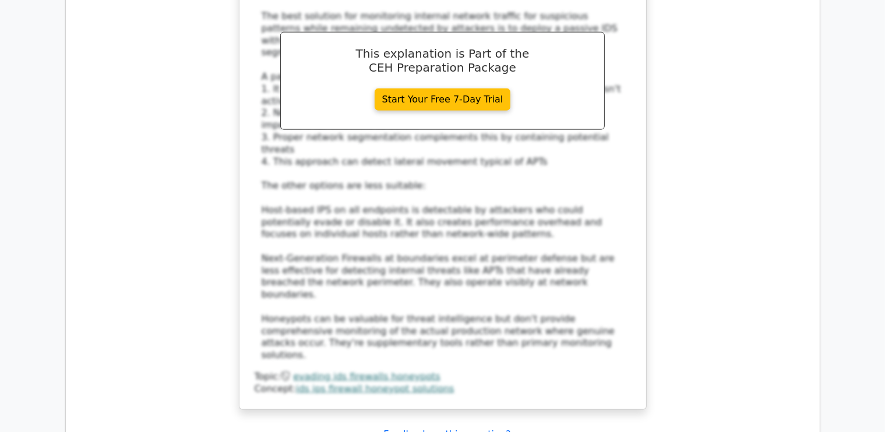
scroll to position [5954, 0]
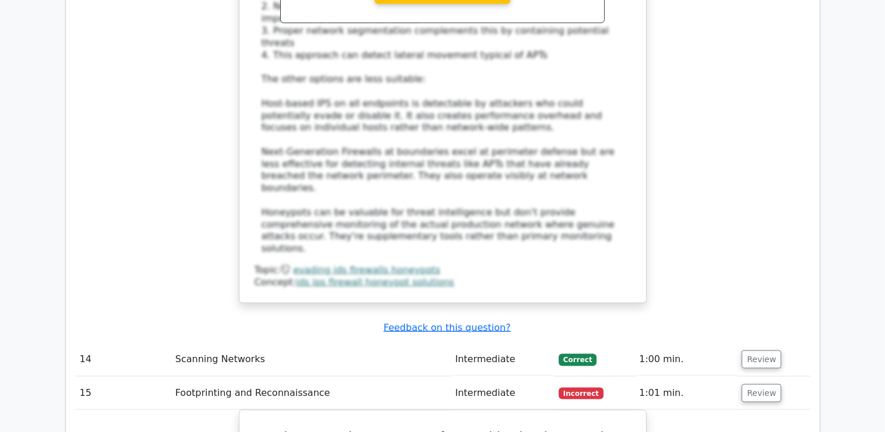
scroll to position [6057, 0]
drag, startPoint x: 254, startPoint y: 47, endPoint x: 554, endPoint y: 333, distance: 414.6
copy div "During a security assessment for a multinational corporation, you need to gathe…"
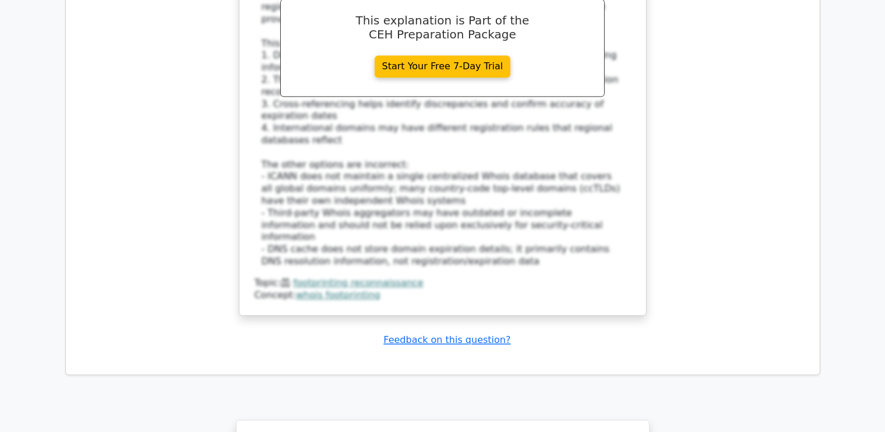
scroll to position [6934, 0]
